Goal: Task Accomplishment & Management: Complete application form

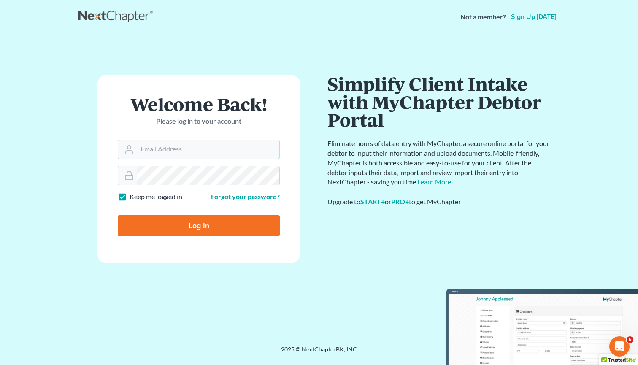
type input "adrienneh@ohattorneys.com"
click at [199, 225] on input "Log In" at bounding box center [199, 225] width 162 height 21
type input "Thinking..."
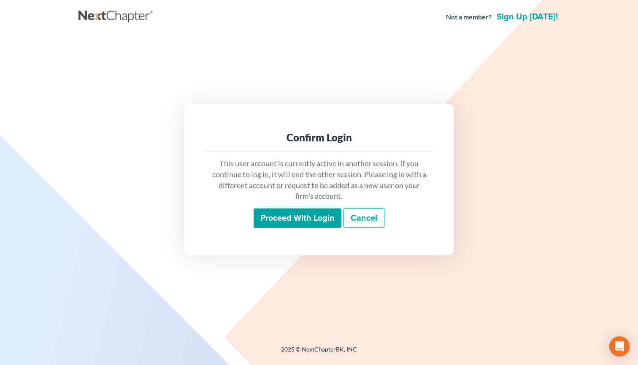
click at [307, 219] on input "Proceed with login" at bounding box center [297, 217] width 88 height 19
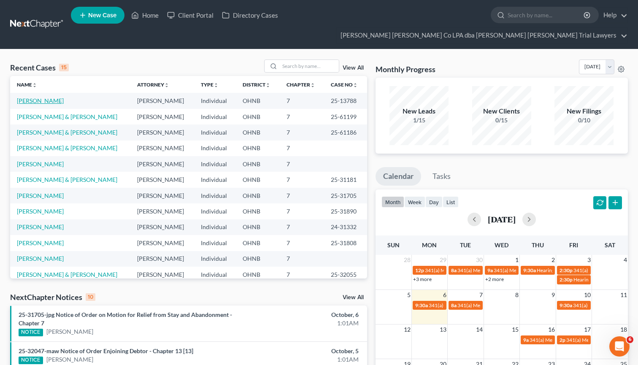
click at [53, 97] on link "Martinez, Angelica" at bounding box center [40, 100] width 47 height 7
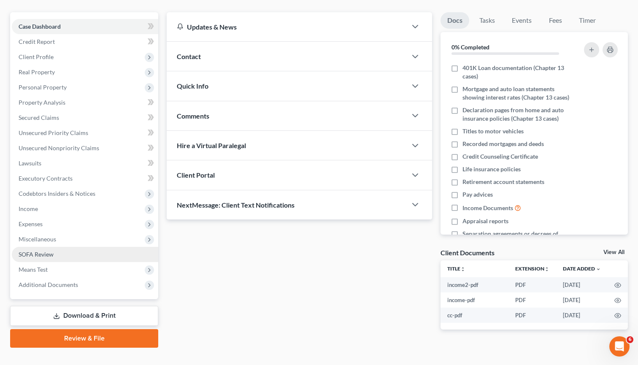
scroll to position [84, 0]
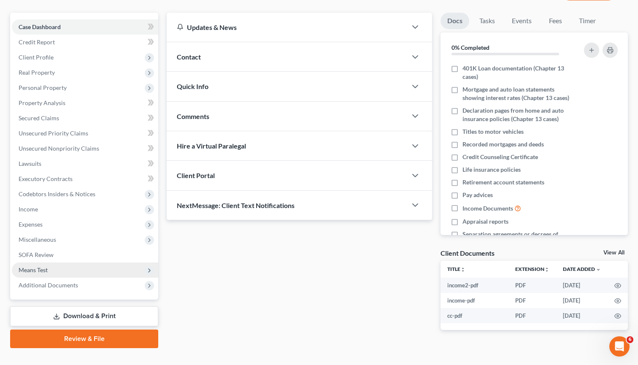
click at [44, 266] on span "Means Test" at bounding box center [33, 269] width 29 height 7
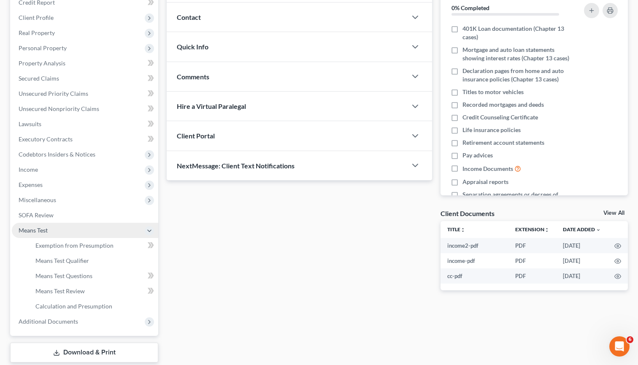
scroll to position [123, 0]
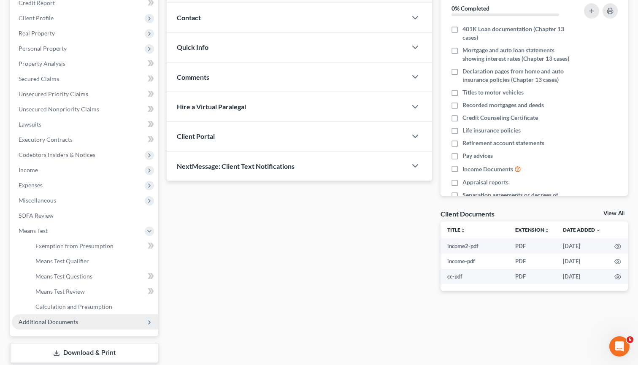
click at [58, 318] on span "Additional Documents" at bounding box center [48, 321] width 59 height 7
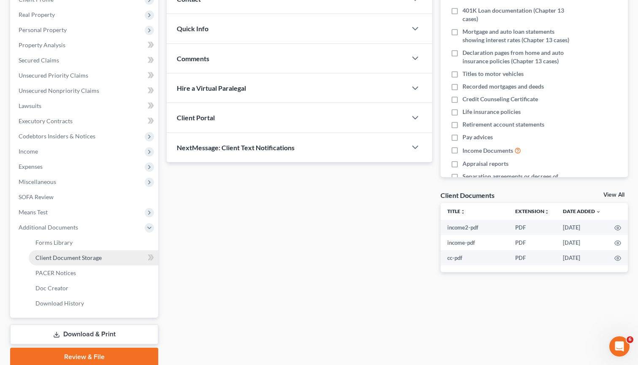
scroll to position [146, 0]
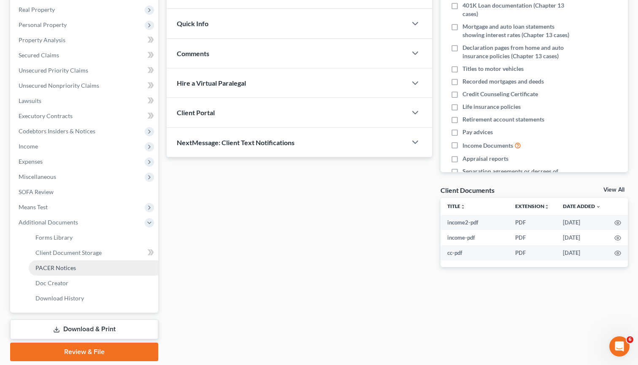
click at [64, 264] on span "PACER Notices" at bounding box center [55, 267] width 40 height 7
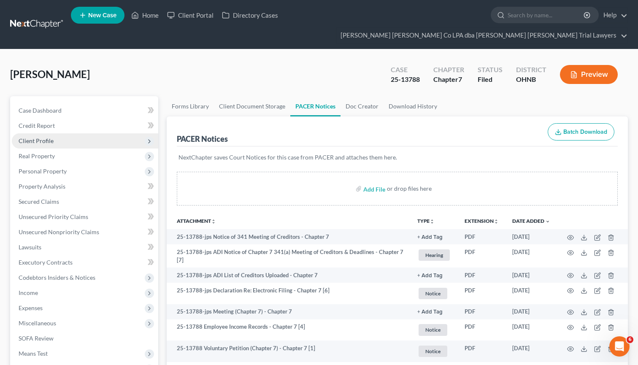
click at [37, 137] on span "Client Profile" at bounding box center [36, 140] width 35 height 7
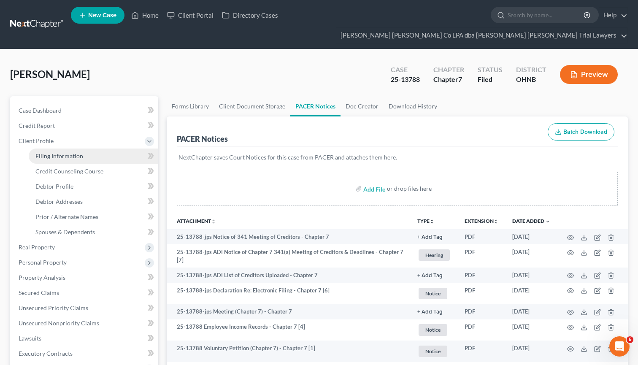
click at [56, 152] on span "Filing Information" at bounding box center [59, 155] width 48 height 7
select select "1"
select select "0"
select select "36"
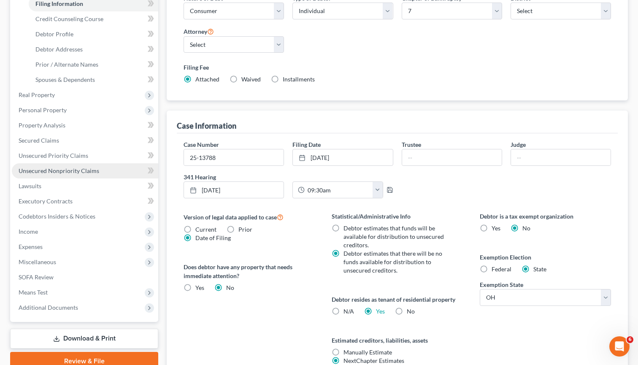
scroll to position [154, 0]
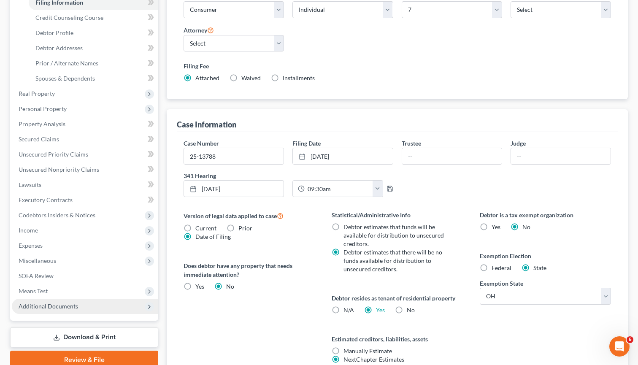
click at [45, 302] on span "Additional Documents" at bounding box center [48, 305] width 59 height 7
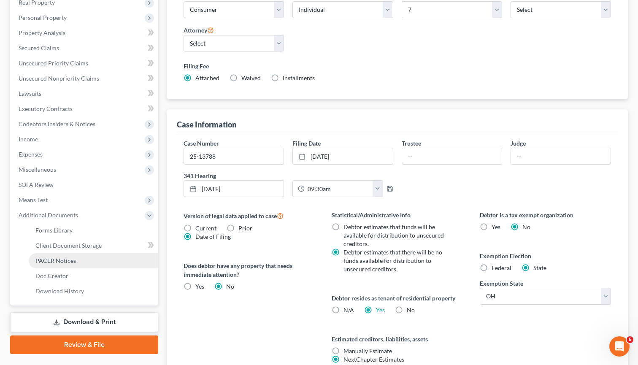
click at [74, 257] on span "PACER Notices" at bounding box center [55, 260] width 40 height 7
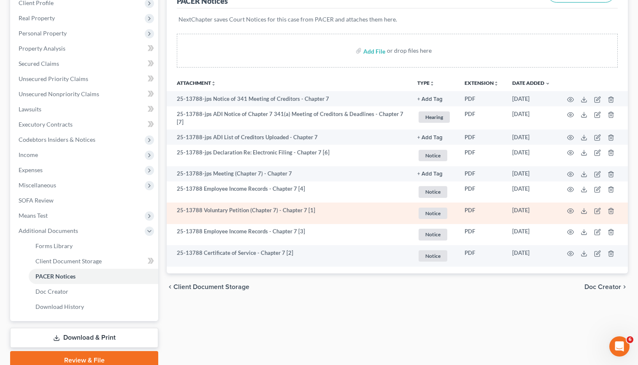
scroll to position [140, 0]
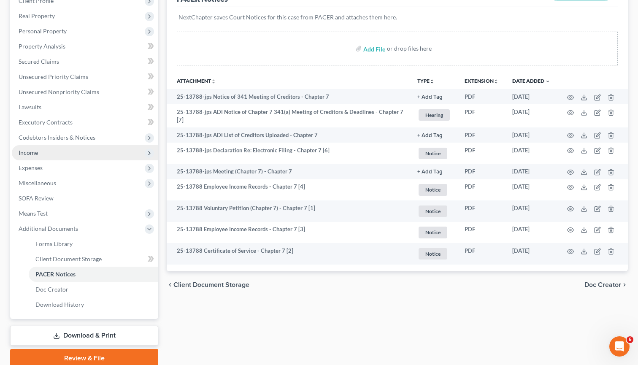
click at [30, 149] on span "Income" at bounding box center [28, 152] width 19 height 7
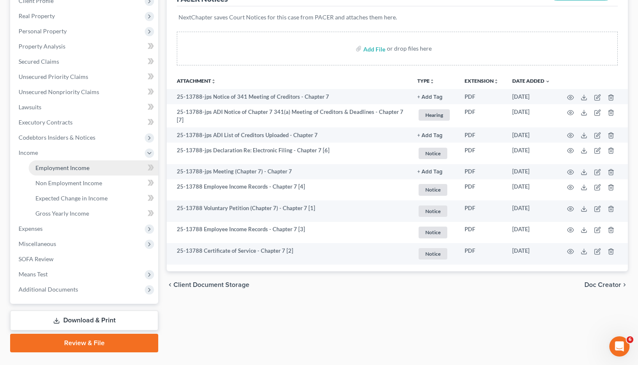
click at [88, 164] on span "Employment Income" at bounding box center [62, 167] width 54 height 7
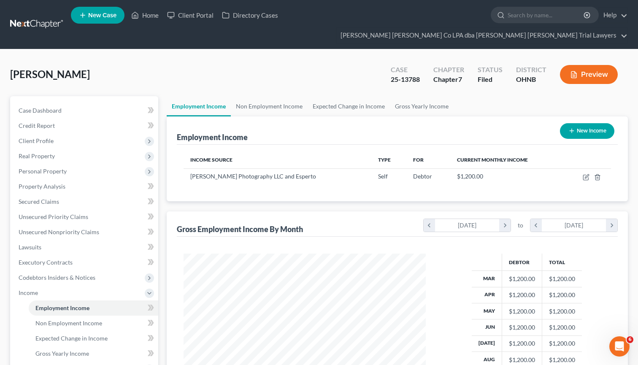
scroll to position [151, 259]
click at [274, 96] on link "Non Employment Income" at bounding box center [269, 106] width 77 height 20
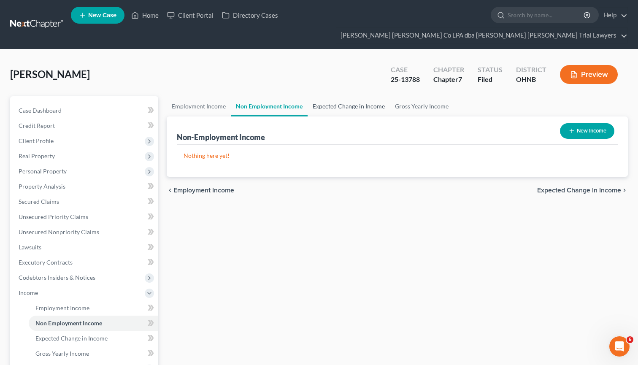
click at [336, 96] on link "Expected Change in Income" at bounding box center [348, 106] width 82 height 20
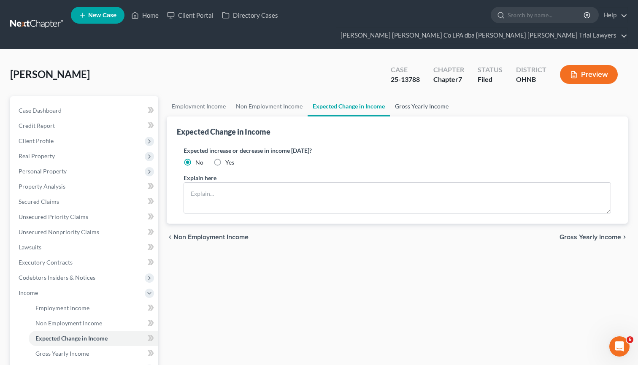
click at [420, 96] on link "Gross Yearly Income" at bounding box center [422, 106] width 64 height 20
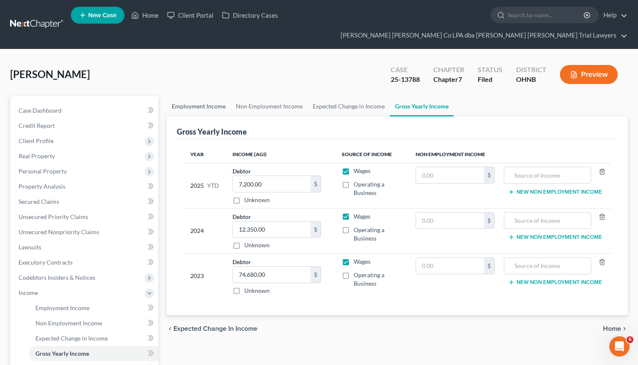
click at [208, 96] on link "Employment Income" at bounding box center [199, 106] width 64 height 20
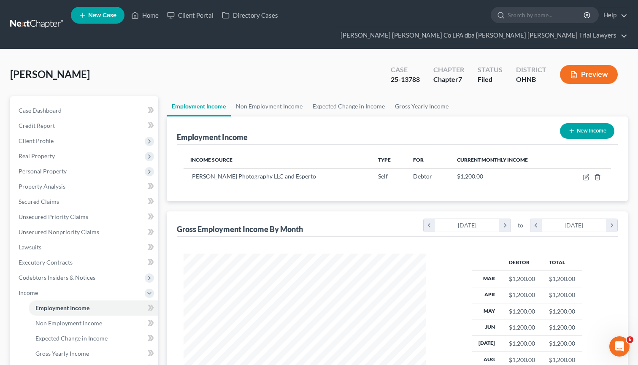
scroll to position [151, 259]
click at [41, 167] on span "Personal Property" at bounding box center [43, 170] width 48 height 7
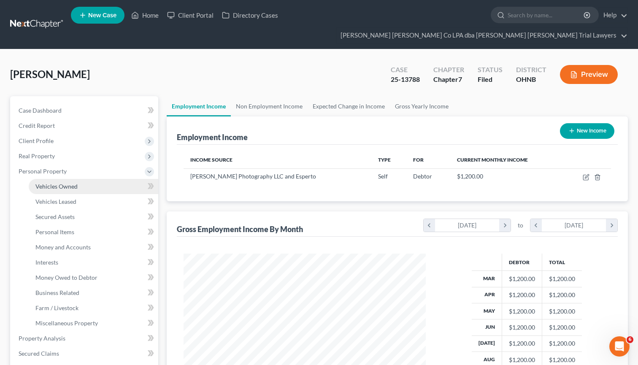
click at [55, 183] on span "Vehicles Owned" at bounding box center [56, 186] width 42 height 7
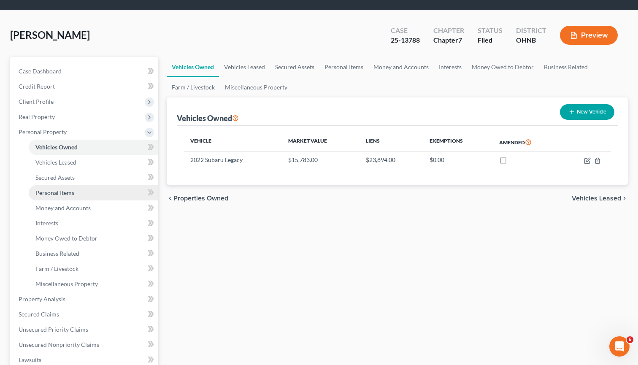
scroll to position [41, 0]
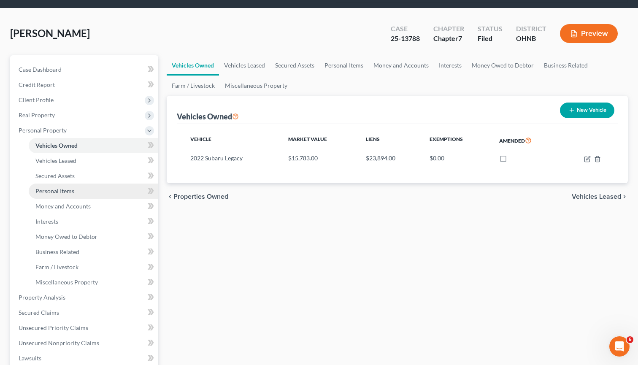
click at [58, 187] on span "Personal Items" at bounding box center [54, 190] width 39 height 7
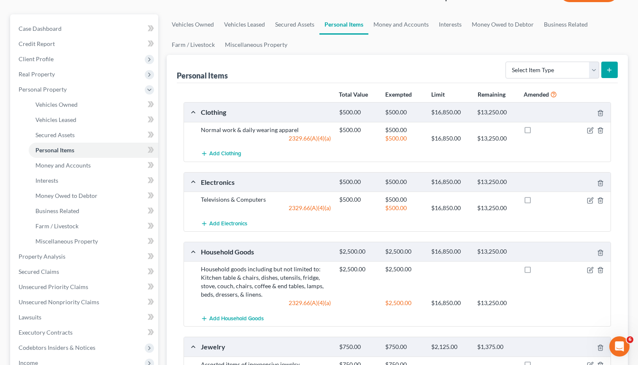
scroll to position [83, 0]
click at [67, 206] on span "Business Related" at bounding box center [57, 209] width 44 height 7
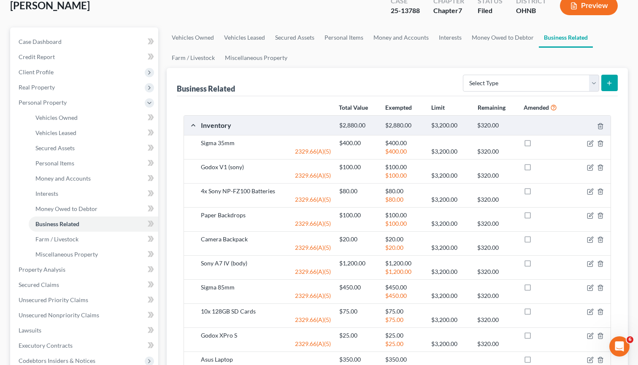
scroll to position [66, 0]
